Goal: Task Accomplishment & Management: Complete application form

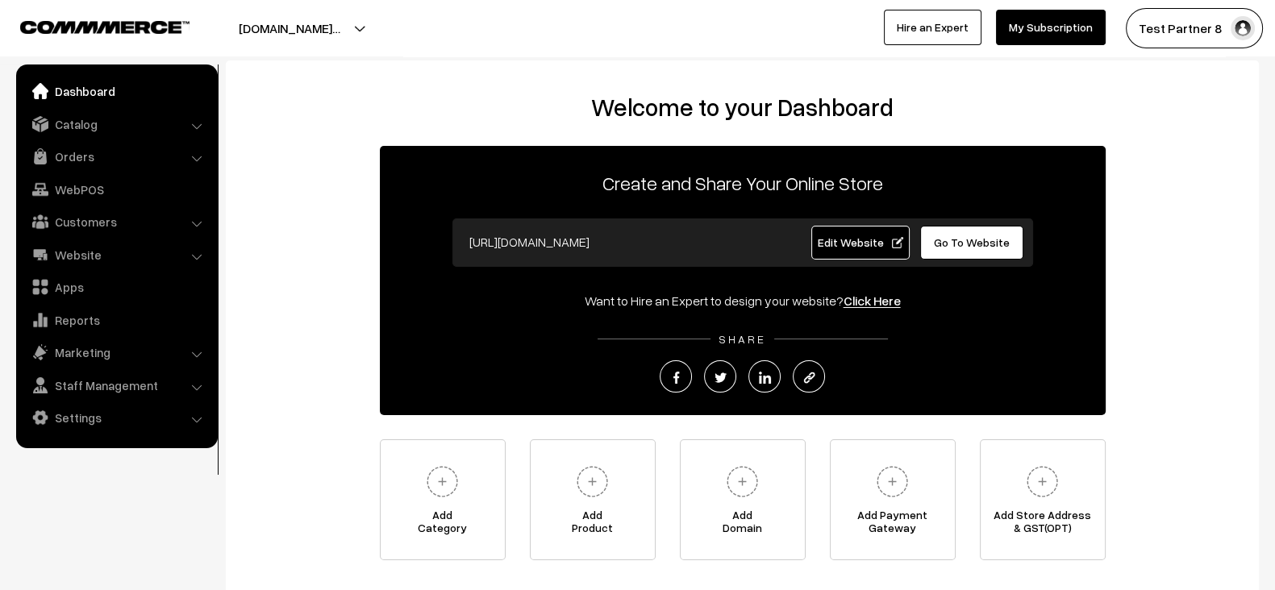
click at [378, 410] on div "Welcome to your Dashboard Create and Share Your Online Store https://testpartne…" at bounding box center [742, 327] width 1001 height 468
click at [347, 421] on div "Welcome to your Dashboard Create and Share Your Online Store https://testpartne…" at bounding box center [742, 327] width 1001 height 468
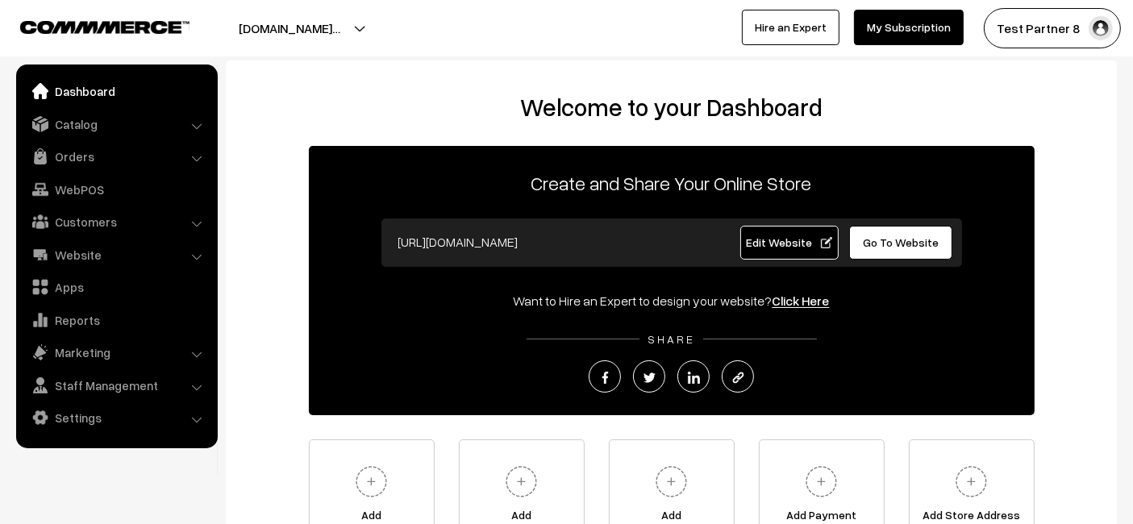
click at [417, 353] on div "SHARE" at bounding box center [672, 362] width 726 height 62
click at [90, 134] on link "Catalog" at bounding box center [116, 124] width 192 height 29
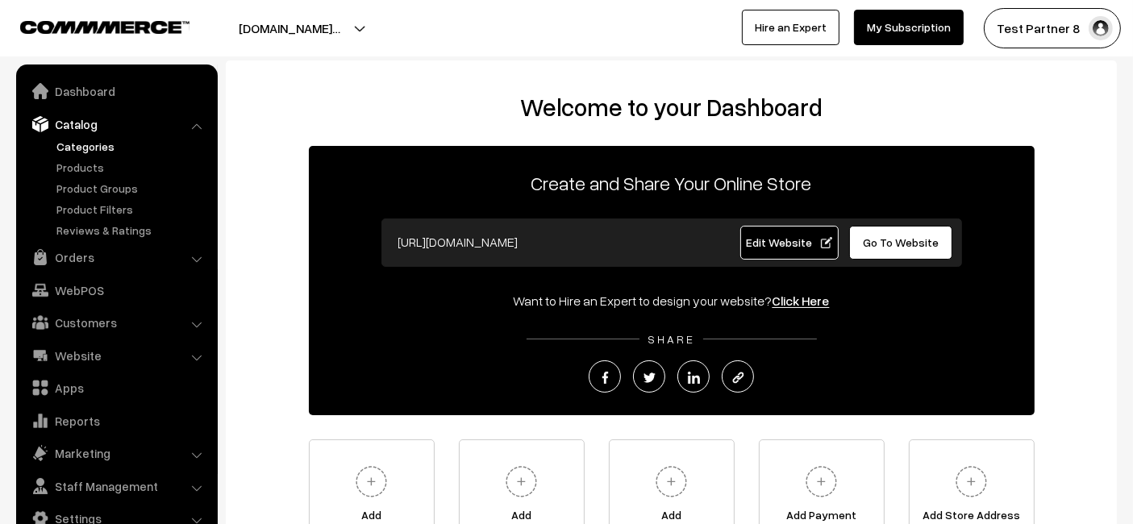
click at [72, 150] on link "Categories" at bounding box center [132, 146] width 160 height 17
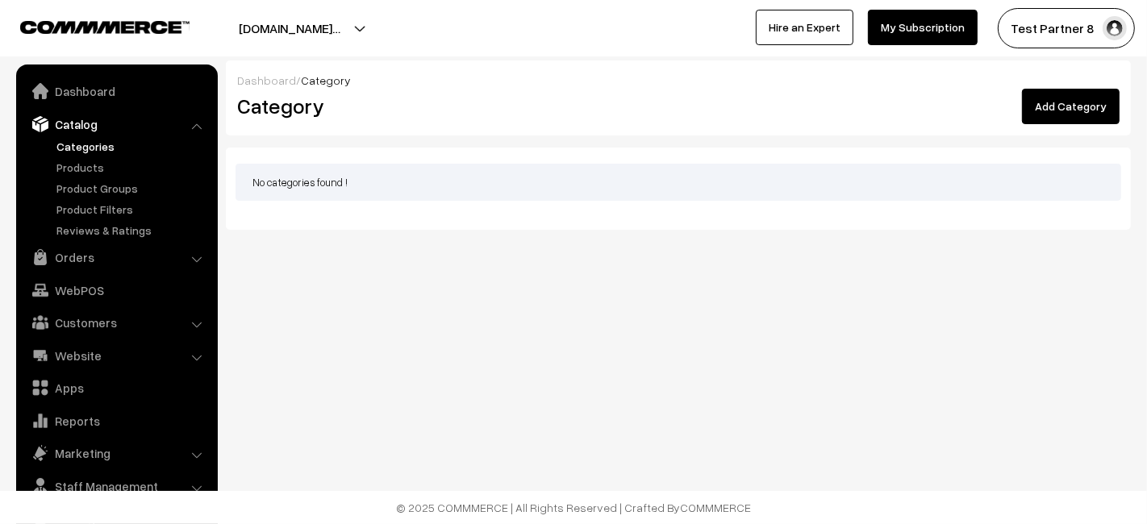
click at [1056, 89] on link "Add Category" at bounding box center [1071, 106] width 98 height 35
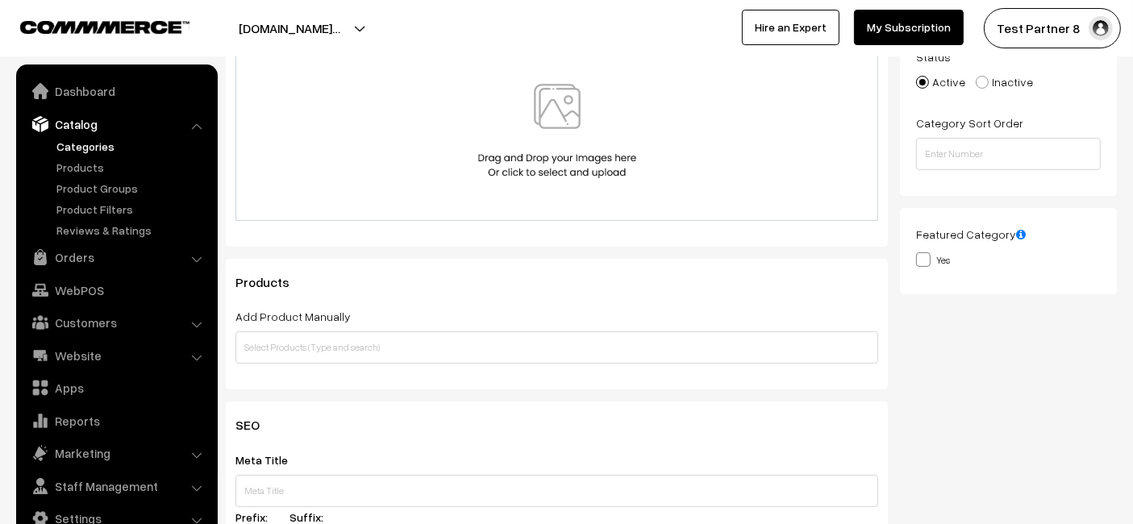
scroll to position [313, 0]
type input "Partner products"
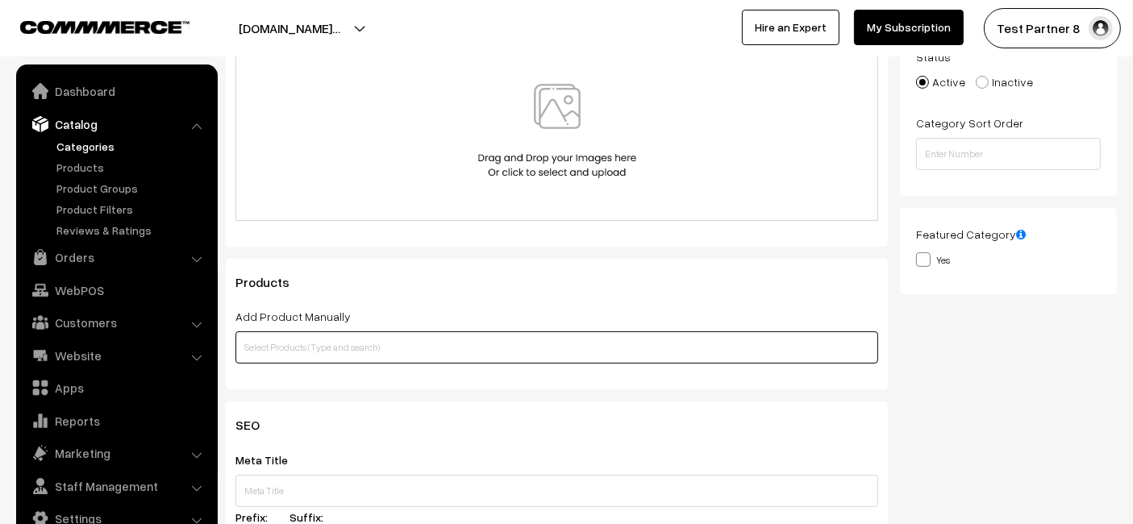
click at [401, 351] on input "text" at bounding box center [556, 347] width 643 height 32
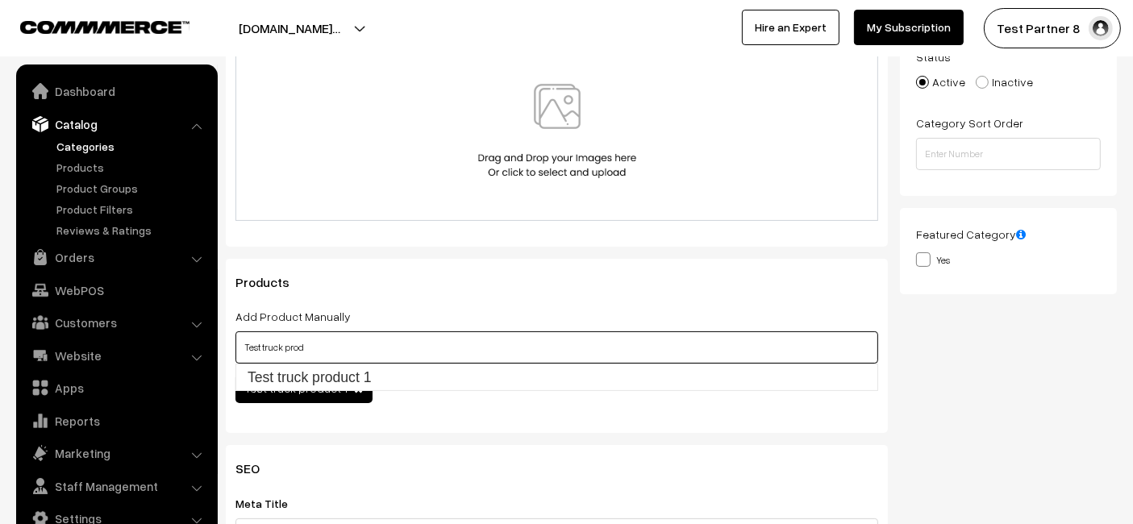
type input "Test truck product 1"
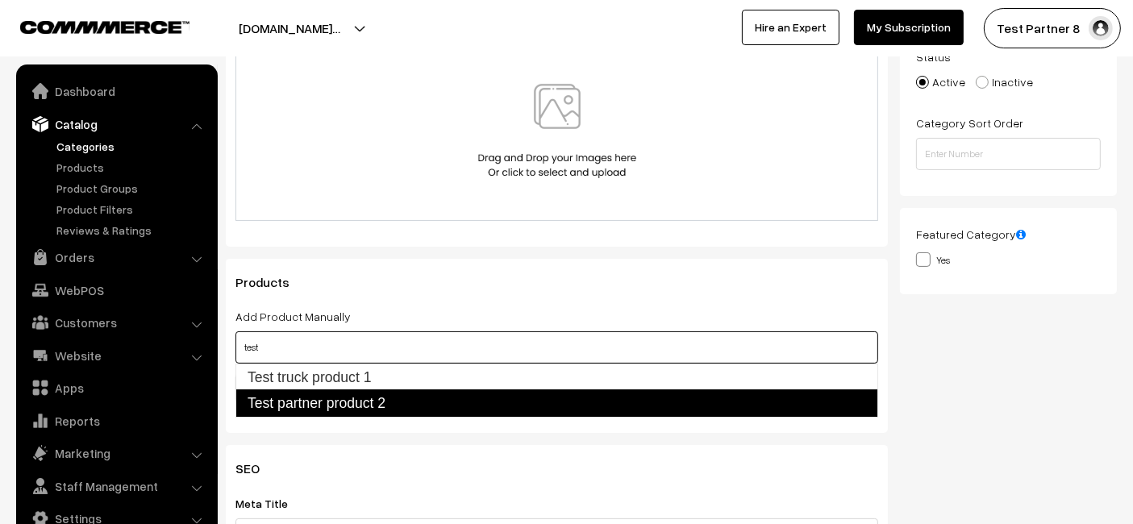
click at [412, 395] on link "Test partner product 2" at bounding box center [556, 402] width 643 height 27
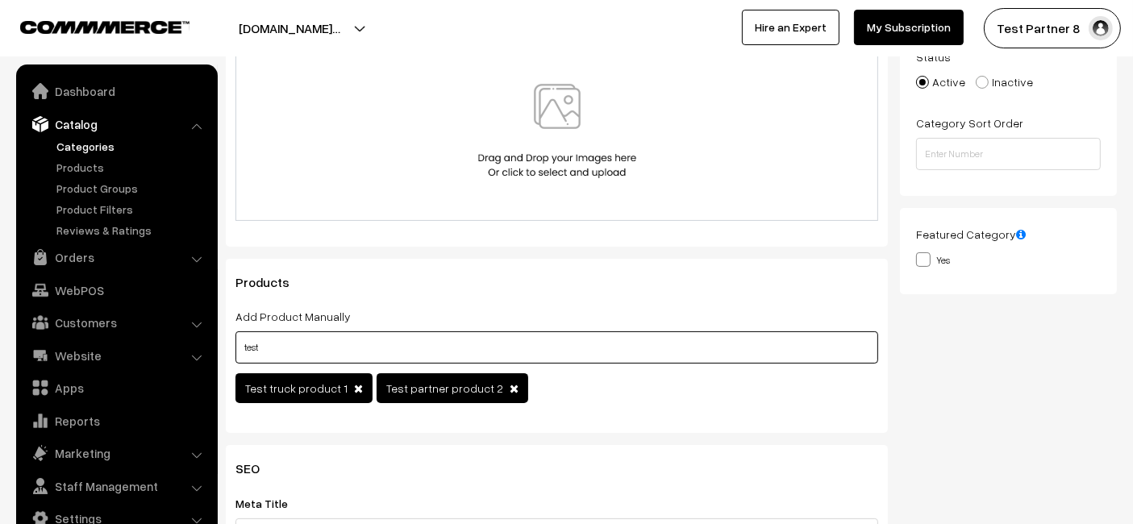
type input "test"
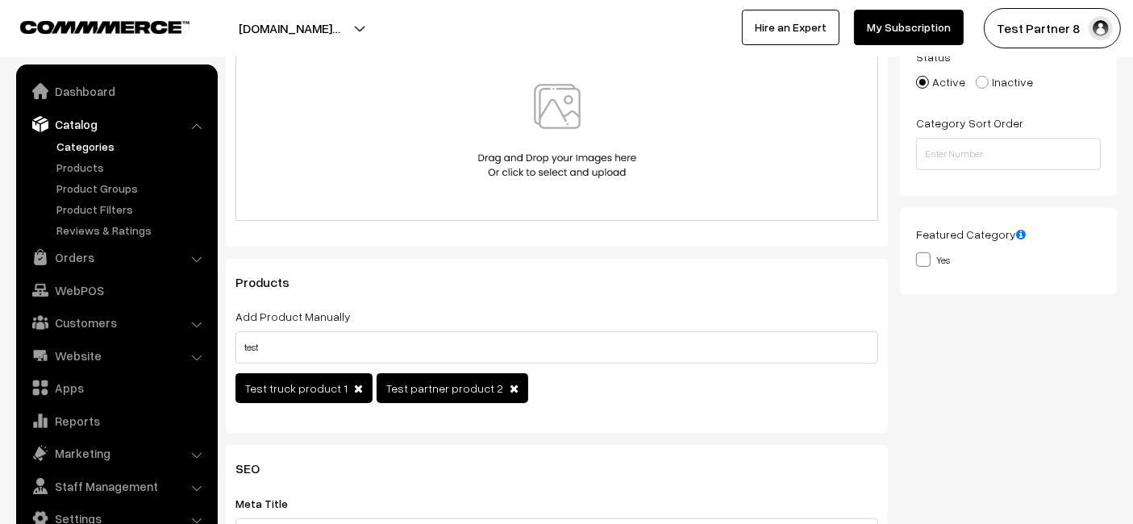
click at [707, 425] on div "Products Add Product Manually test Test truck product 1 Test partner product 2 …" at bounding box center [557, 346] width 662 height 174
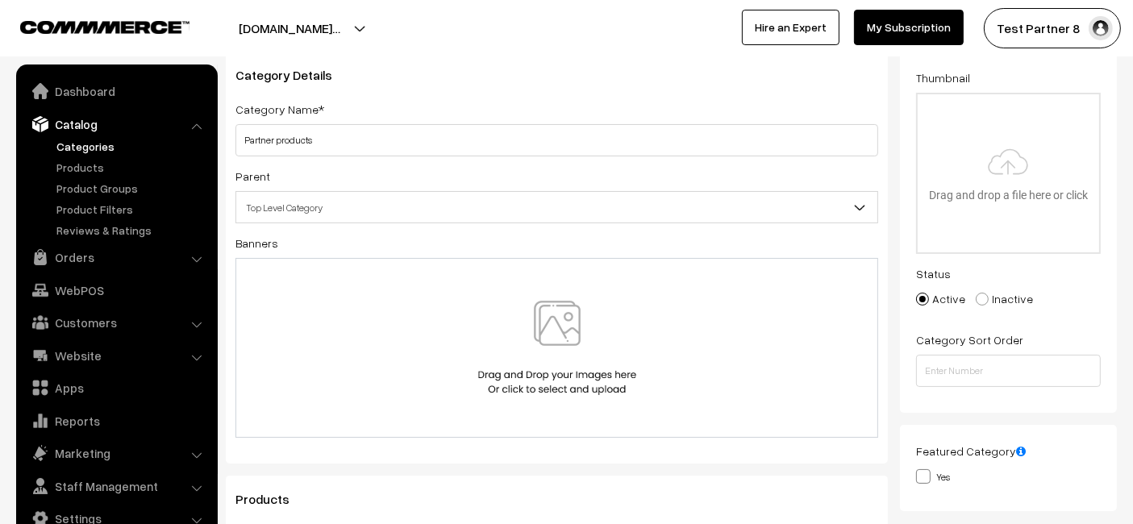
scroll to position [0, 0]
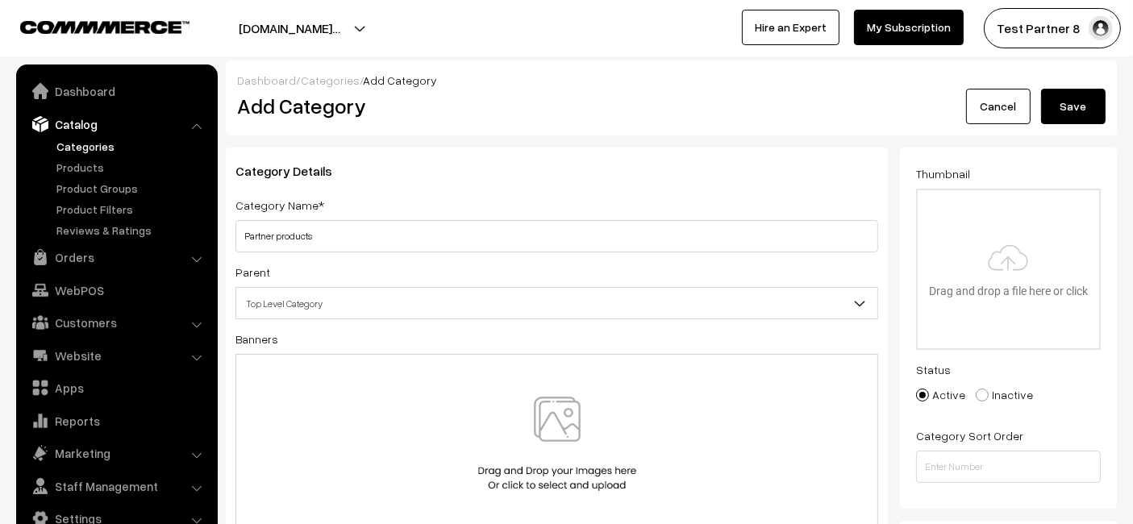
click at [1094, 100] on button "Save" at bounding box center [1073, 106] width 65 height 35
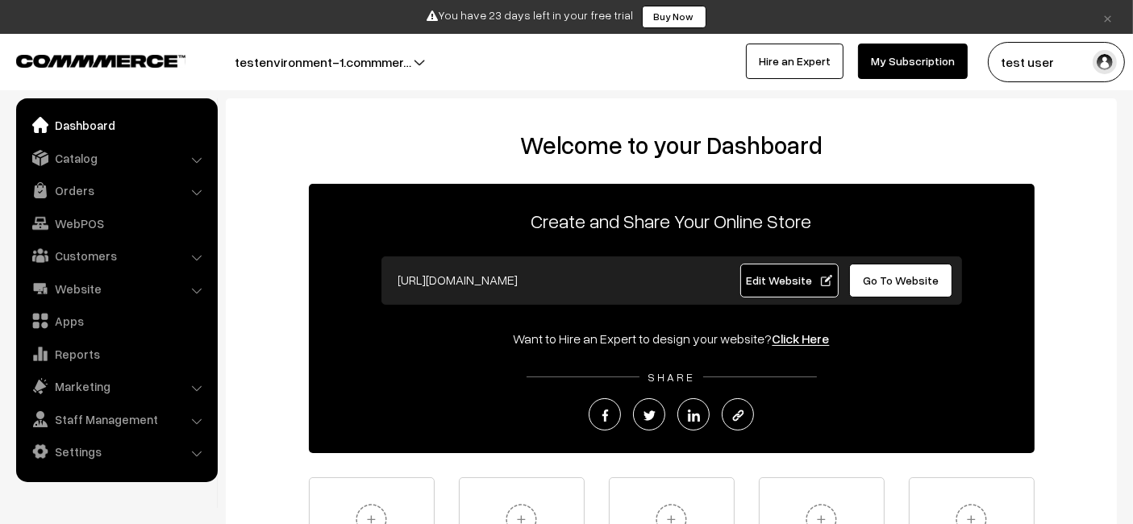
click at [385, 289] on div "[URL][DOMAIN_NAME]" at bounding box center [549, 281] width 343 height 34
click at [1070, 61] on button "test user" at bounding box center [1056, 62] width 137 height 40
